Goal: Task Accomplishment & Management: Use online tool/utility

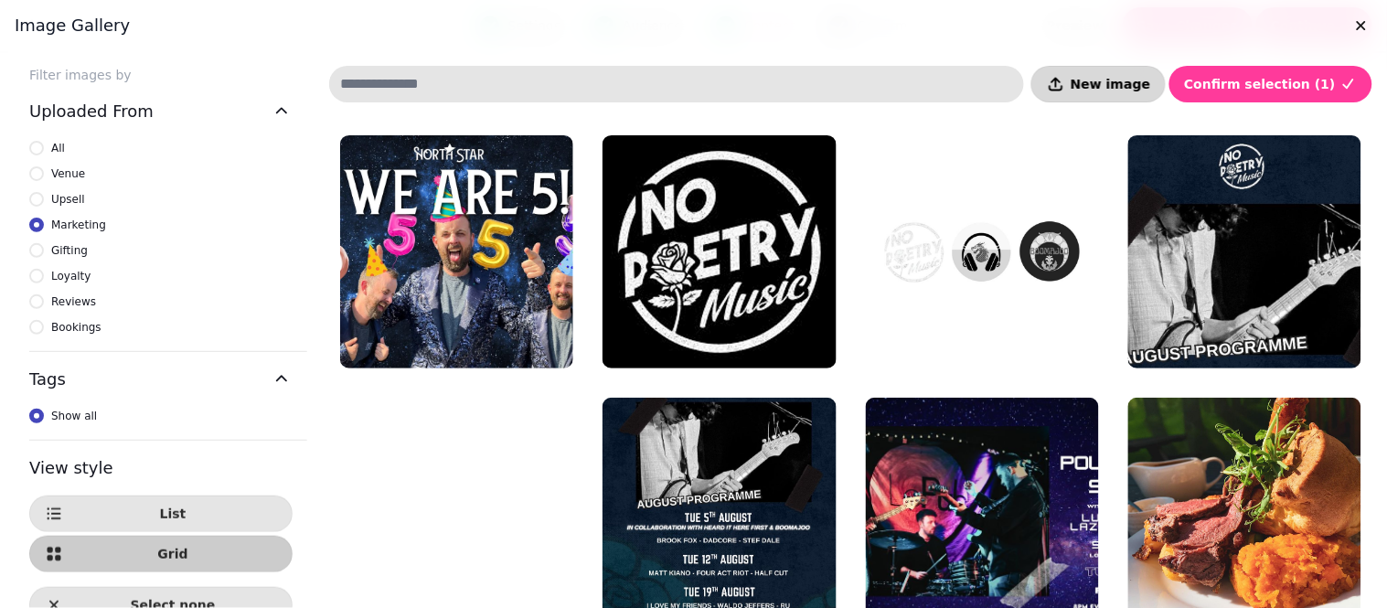
click at [1146, 83] on span "New image" at bounding box center [1111, 84] width 80 height 13
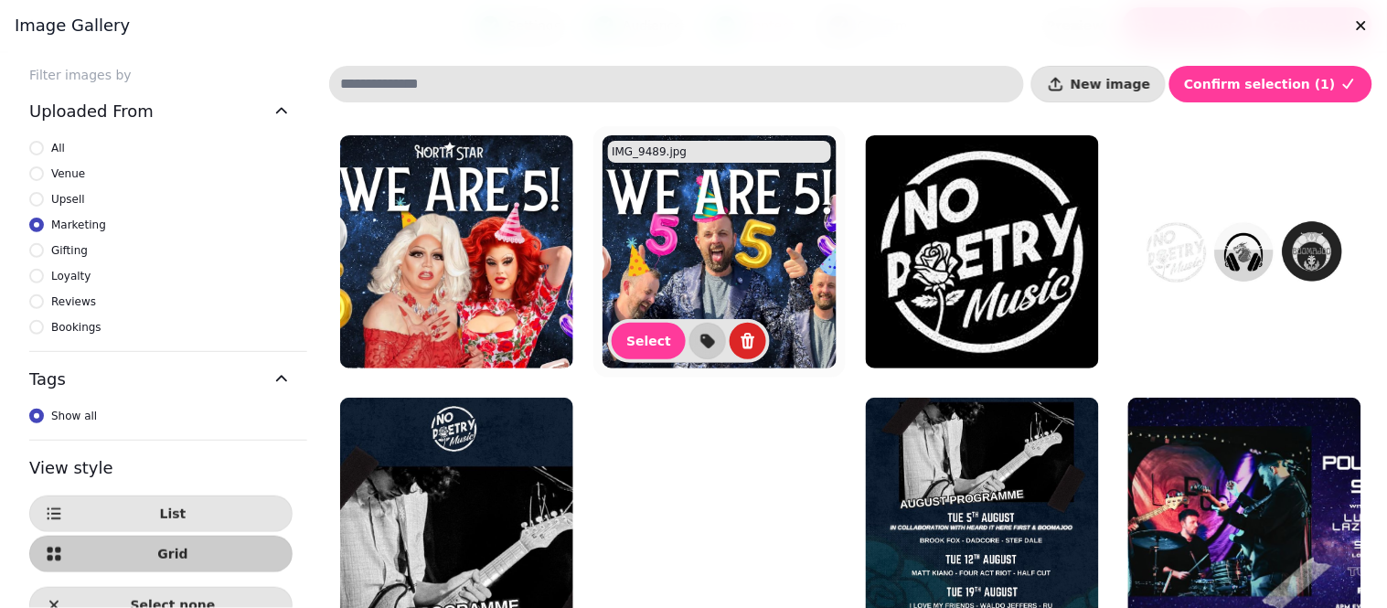
click at [778, 220] on img at bounding box center [719, 251] width 233 height 233
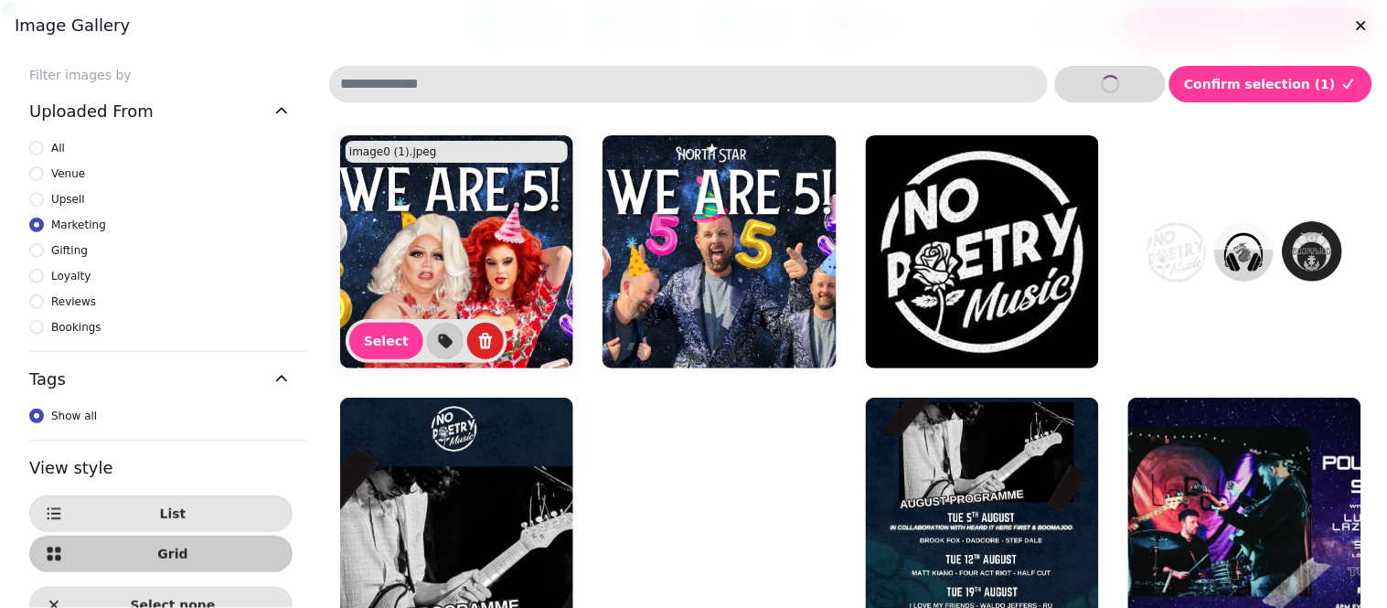
click at [513, 256] on img at bounding box center [456, 251] width 233 height 233
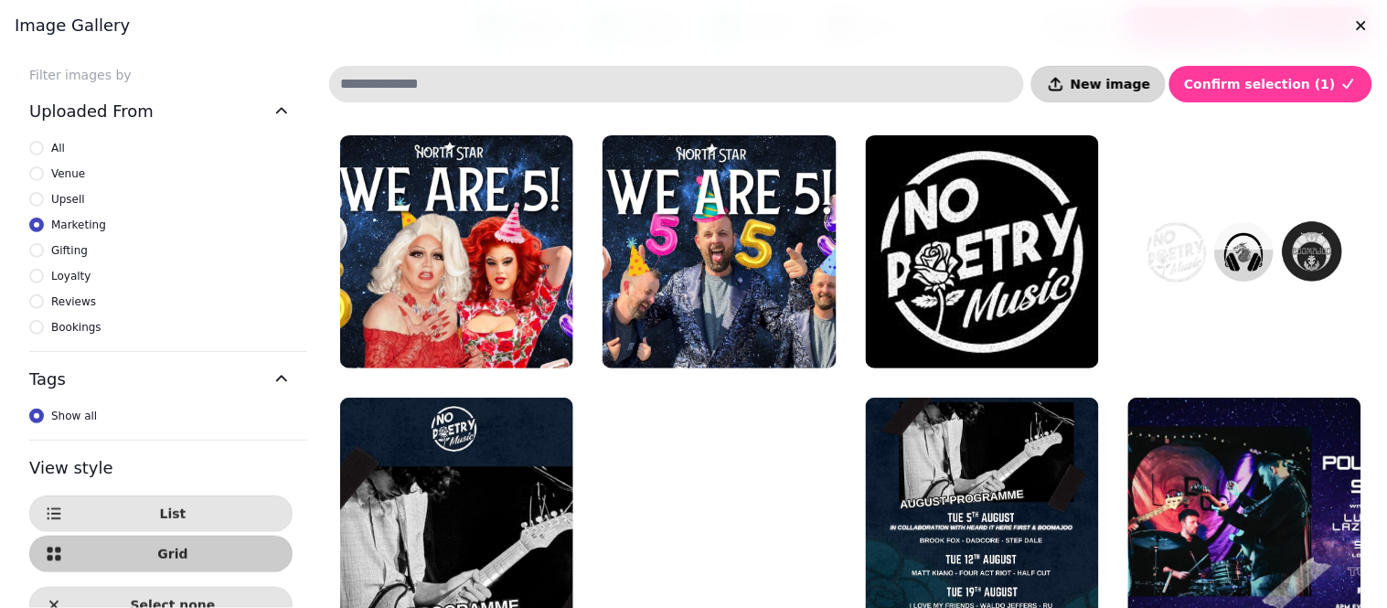
click at [1105, 98] on button "New image" at bounding box center [1098, 84] width 134 height 37
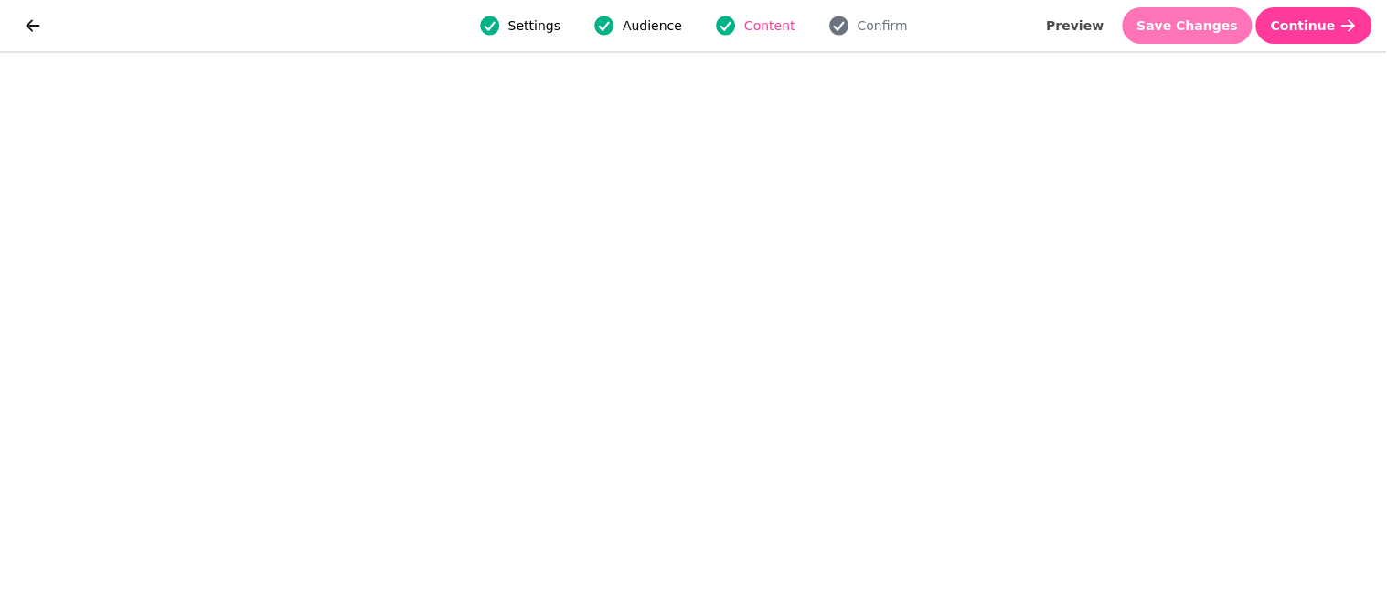
click at [1198, 30] on span "Save Changes" at bounding box center [1189, 25] width 102 height 13
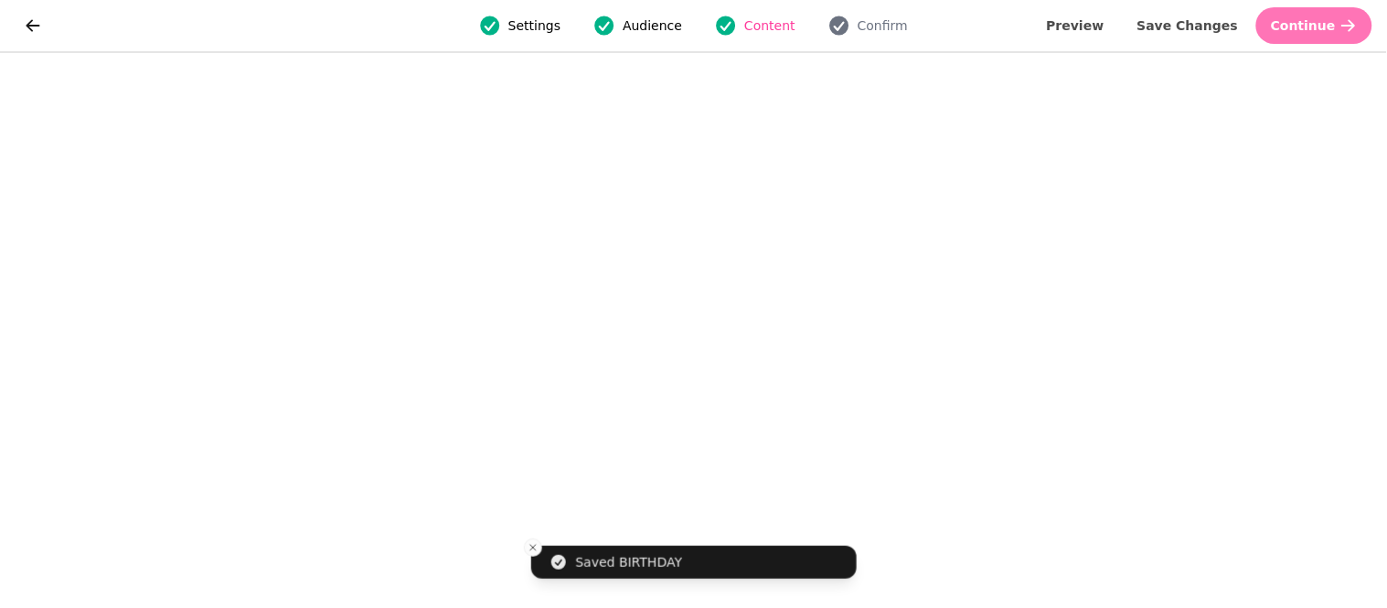
click at [1326, 25] on span "Continue" at bounding box center [1303, 25] width 65 height 13
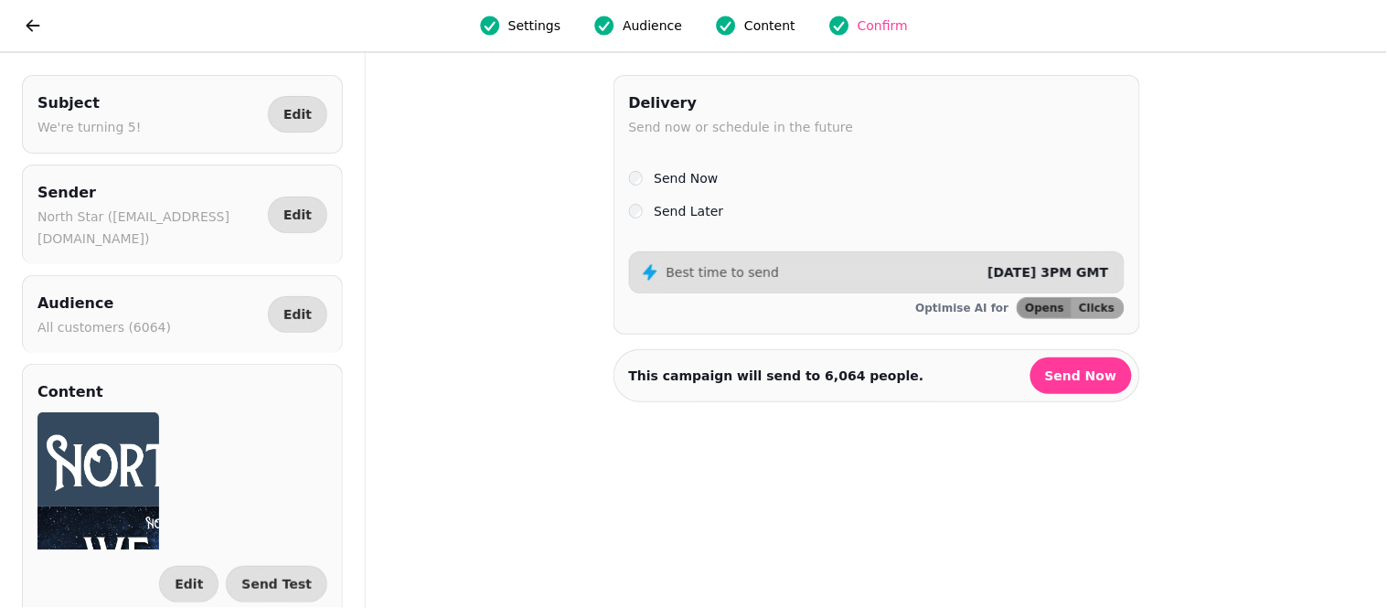
click at [358, 349] on div "Subject We're turning 5! Edit Sender North Star ([EMAIL_ADDRESS][DOMAIN_NAME]) …" at bounding box center [182, 350] width 365 height 550
click at [357, 352] on div "Subject We're turning 5! Edit Sender North Star ([EMAIL_ADDRESS][DOMAIN_NAME]) …" at bounding box center [182, 350] width 365 height 550
click at [1119, 370] on button "Send Now" at bounding box center [1082, 376] width 102 height 37
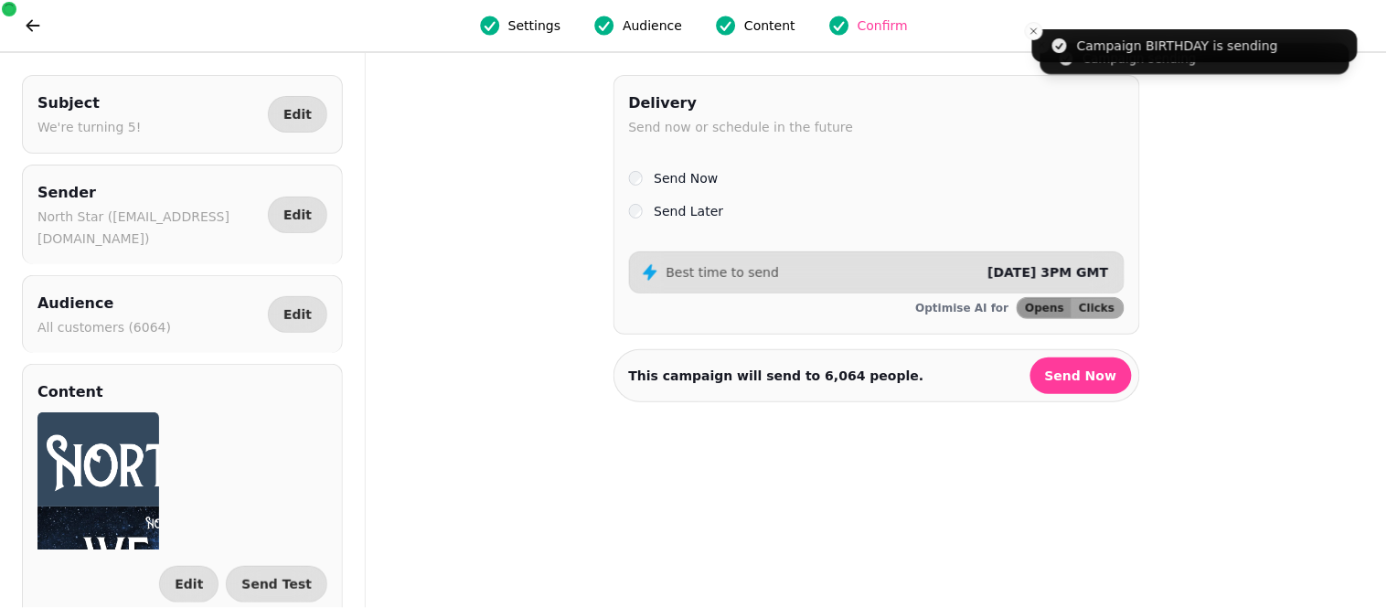
select select "**"
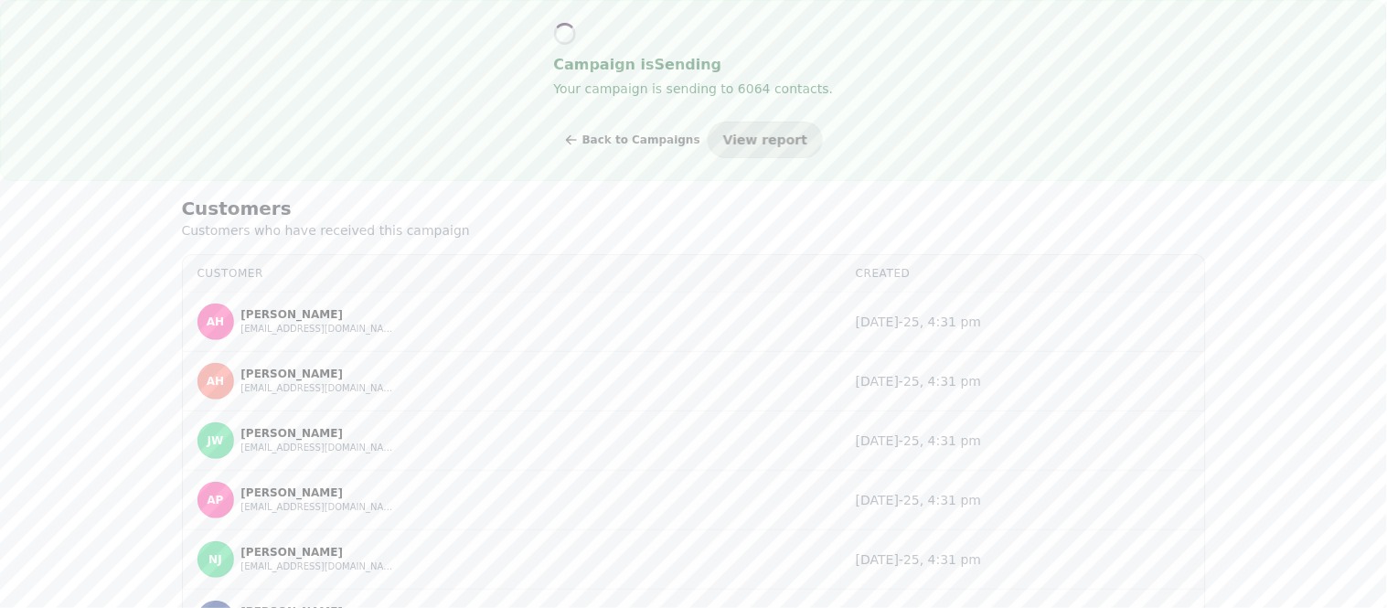
click at [1364, 216] on div "Campaign is Sending Your campaign is sending to 6064 contacts. Back to Campaign…" at bounding box center [693, 304] width 1387 height 608
click at [1385, 83] on div "Campaign is Sending Your campaign is sending to 6064 contacts. Back to Campaign…" at bounding box center [693, 90] width 1387 height 181
